Goal: Complete application form

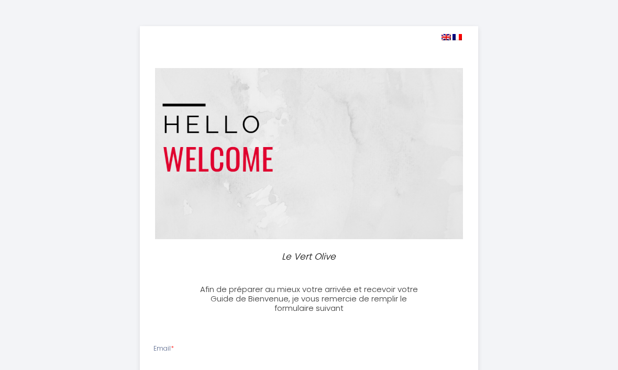
select select
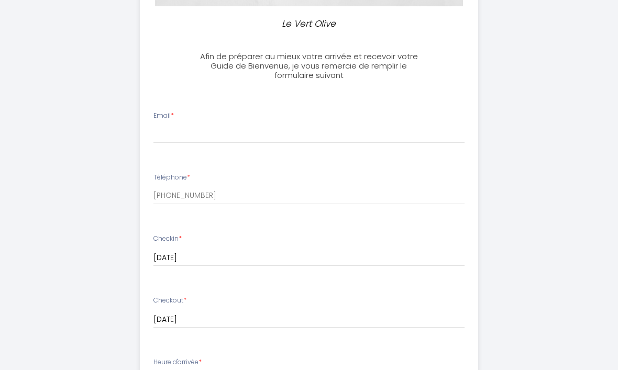
scroll to position [231, 0]
click at [187, 143] on li "Email *" at bounding box center [309, 133] width 338 height 55
click at [174, 135] on input "Email *" at bounding box center [308, 135] width 311 height 19
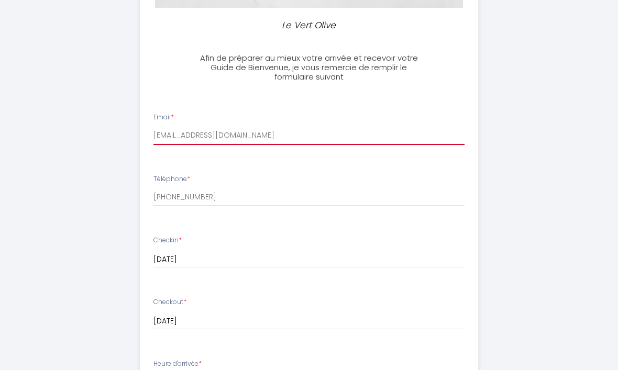
type input "[EMAIL_ADDRESS][DOMAIN_NAME]"
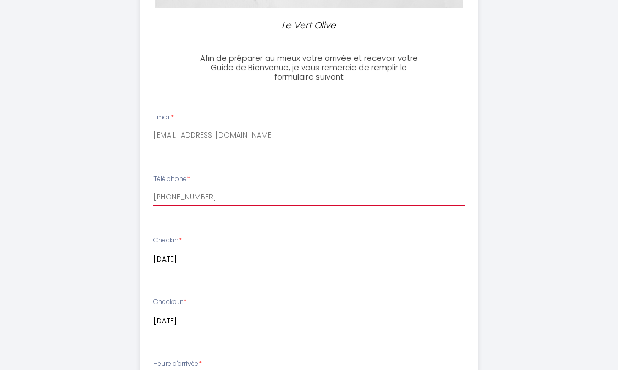
click at [175, 196] on input "[PHONE_NUMBER]" at bounding box center [308, 196] width 311 height 19
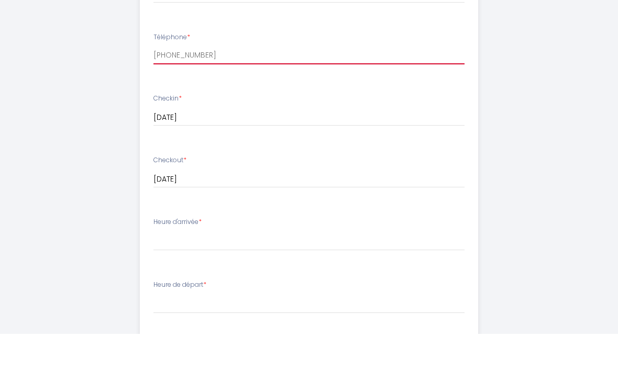
scroll to position [355, 0]
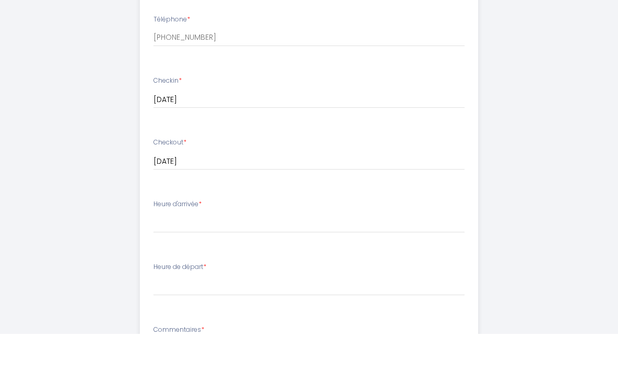
click at [177, 235] on label "Heure d'arrivée *" at bounding box center [177, 240] width 48 height 10
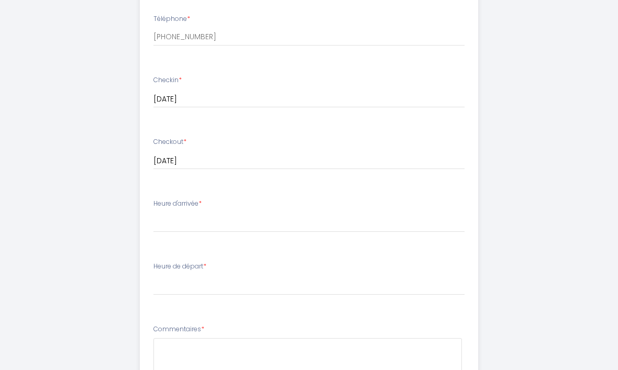
click at [199, 200] on label "Heure d'arrivée *" at bounding box center [177, 204] width 48 height 10
click at [172, 205] on label "Heure d'arrivée *" at bounding box center [177, 204] width 48 height 10
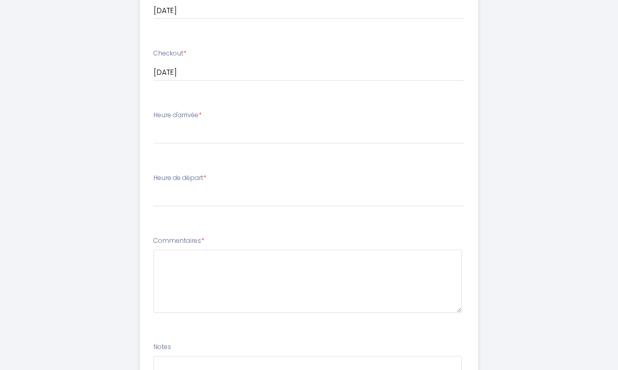
scroll to position [483, 0]
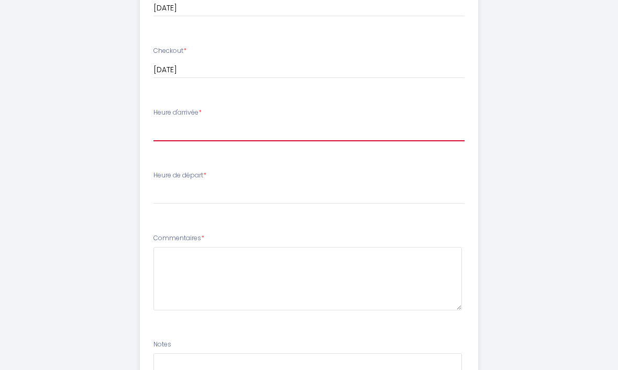
select select "17:30"
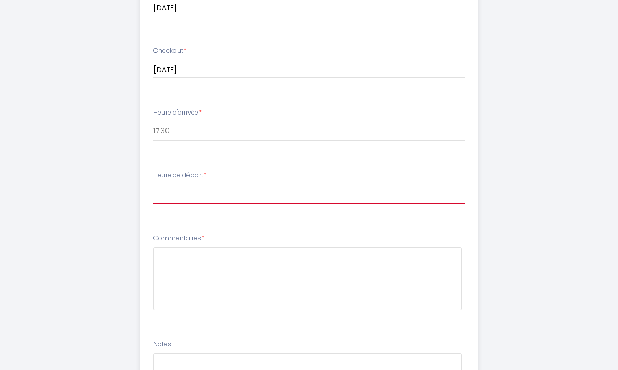
select select "11:00"
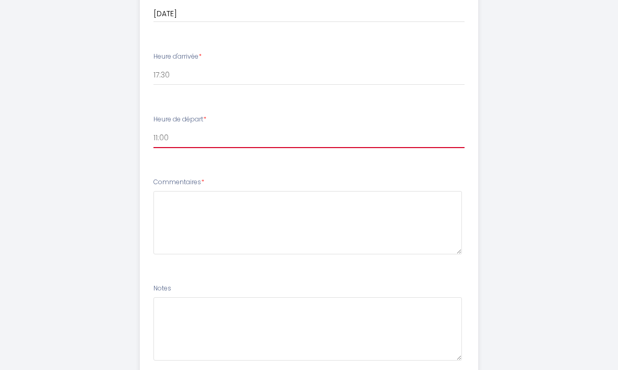
scroll to position [540, 0]
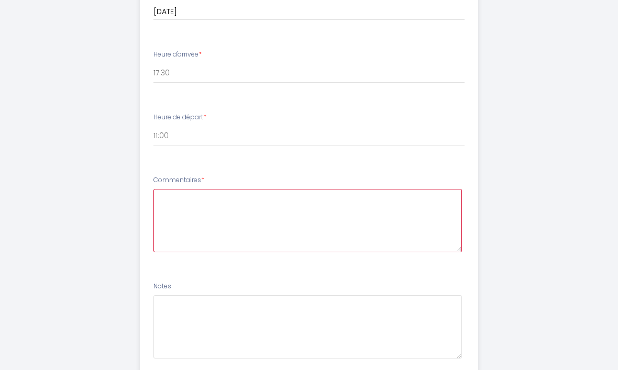
click at [193, 202] on textarea at bounding box center [307, 220] width 309 height 63
click at [228, 203] on textarea at bounding box center [307, 220] width 309 height 63
paste textarea "Nous prévoyons d’arriver entre 17h et 18h. Étant donné la grève nationale, nous…"
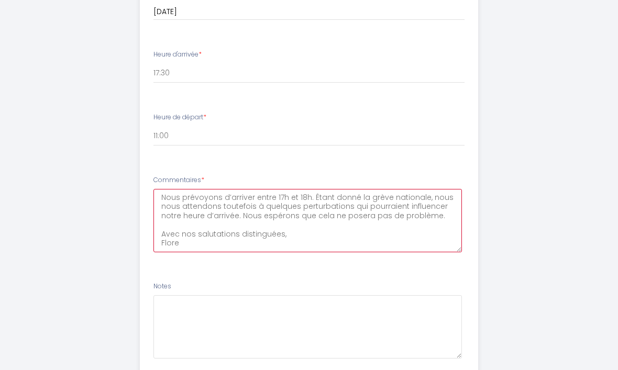
scroll to position [0, 0]
click at [282, 229] on textarea "Nous prévoyons d’arriver entre 17h et 18h. Étant donné la grève nationale, nous…" at bounding box center [307, 220] width 309 height 63
click at [207, 238] on textarea "Nous prévoyons d’arriver entre 17h et 18h. Étant donné la grève nationale, nous…" at bounding box center [307, 220] width 309 height 63
click at [160, 227] on textarea "Nous prévoyons d’arriver entre 17h et 18h. Étant donné la grève nationale, nous…" at bounding box center [307, 220] width 309 height 63
drag, startPoint x: 160, startPoint y: 227, endPoint x: 186, endPoint y: 243, distance: 30.8
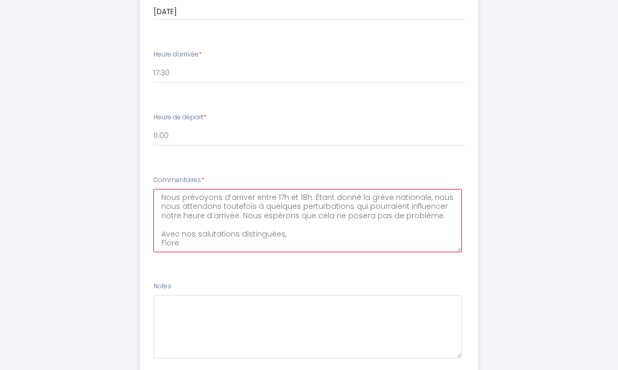
click at [186, 243] on textarea "Nous prévoyons d’arriver entre 17h et 18h. Étant donné la grève nationale, nous…" at bounding box center [307, 220] width 309 height 63
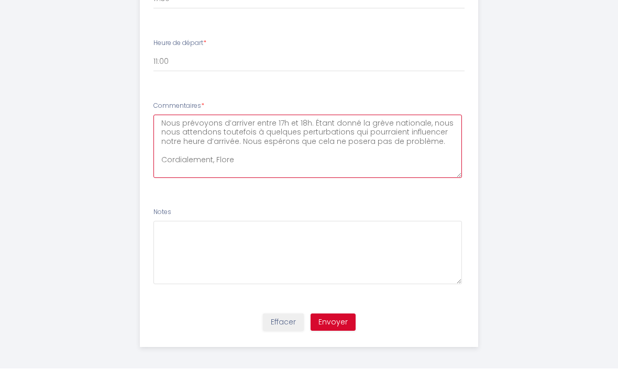
type textarea "Nous prévoyons d’arriver entre 17h et 18h. Étant donné la grève nationale, nous…"
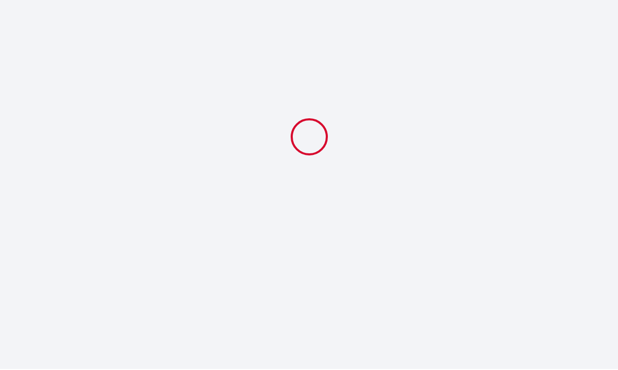
scroll to position [0, 0]
select select "17:30"
select select "11:00"
